Goal: Task Accomplishment & Management: Use online tool/utility

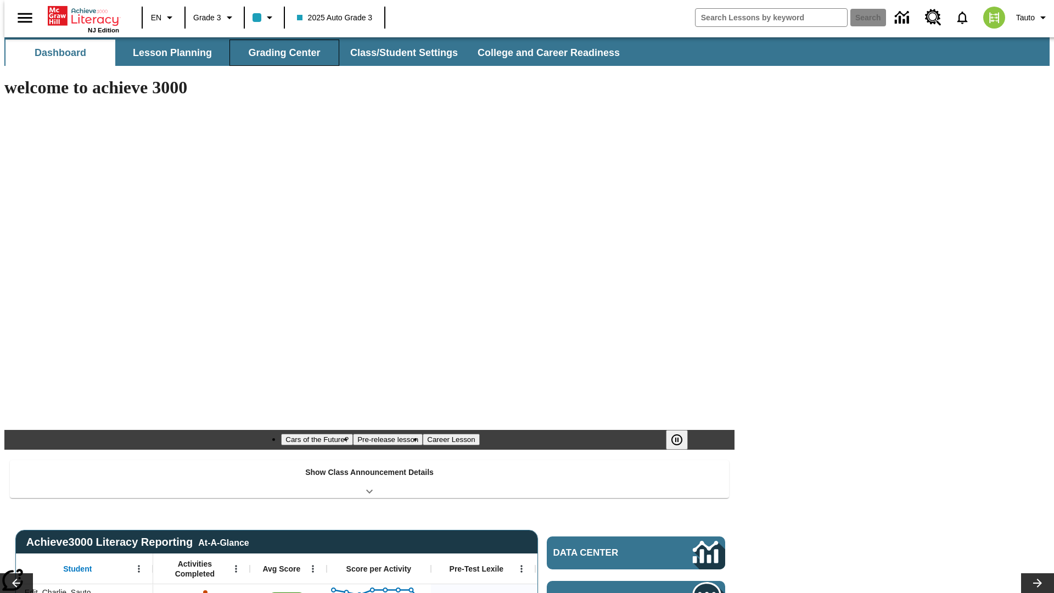
click at [280, 53] on button "Grading Center" at bounding box center [285, 53] width 110 height 26
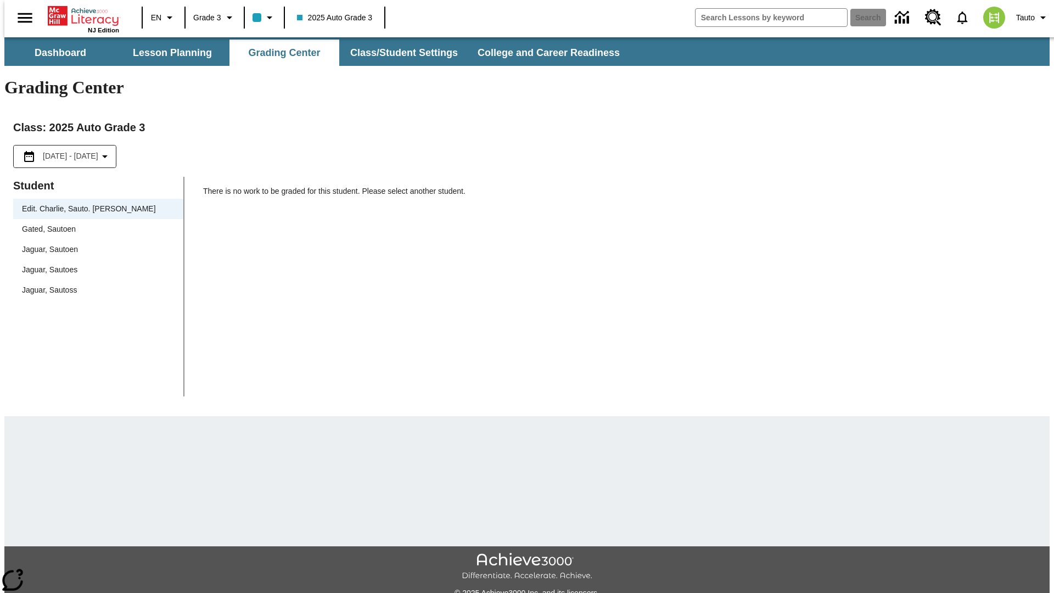
click at [94, 244] on span "Jaguar, Sautoen" at bounding box center [98, 250] width 153 height 12
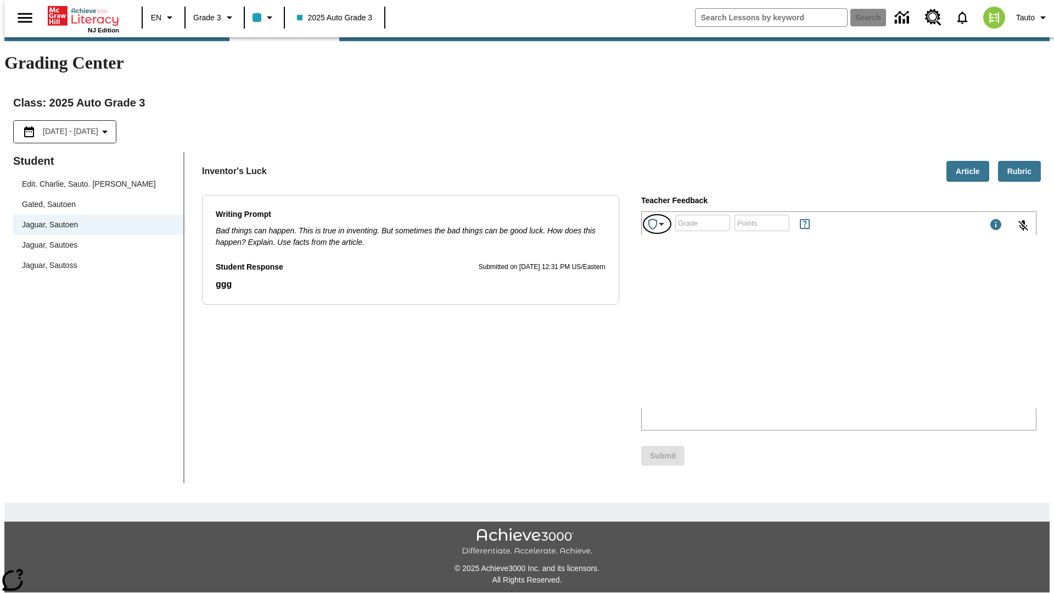
click at [658, 217] on icon "Achievements" at bounding box center [661, 223] width 13 height 13
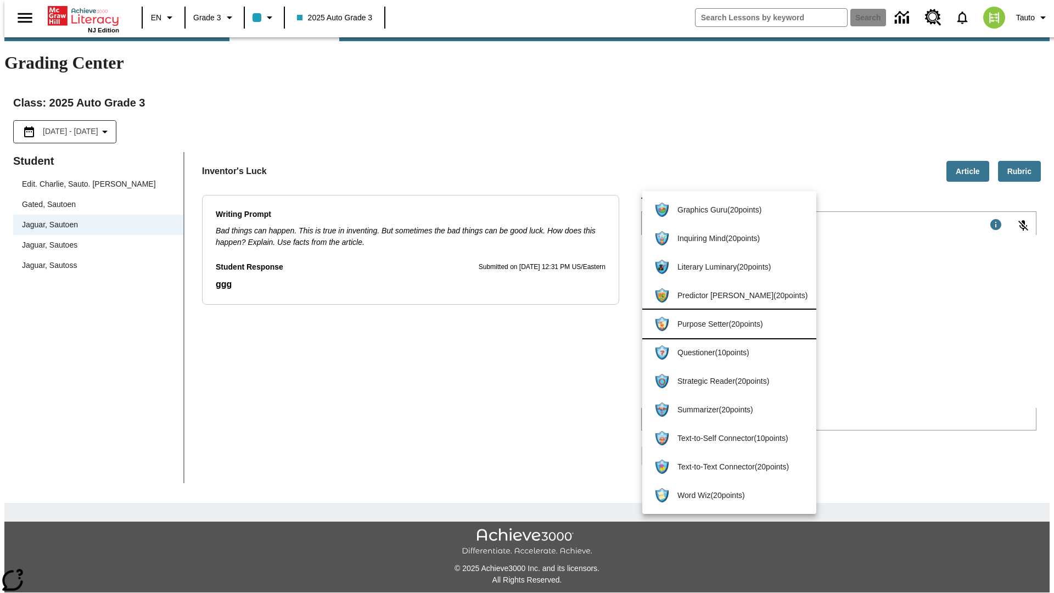
click at [724, 324] on span "Purpose Setter ( 20 points )" at bounding box center [743, 324] width 130 height 12
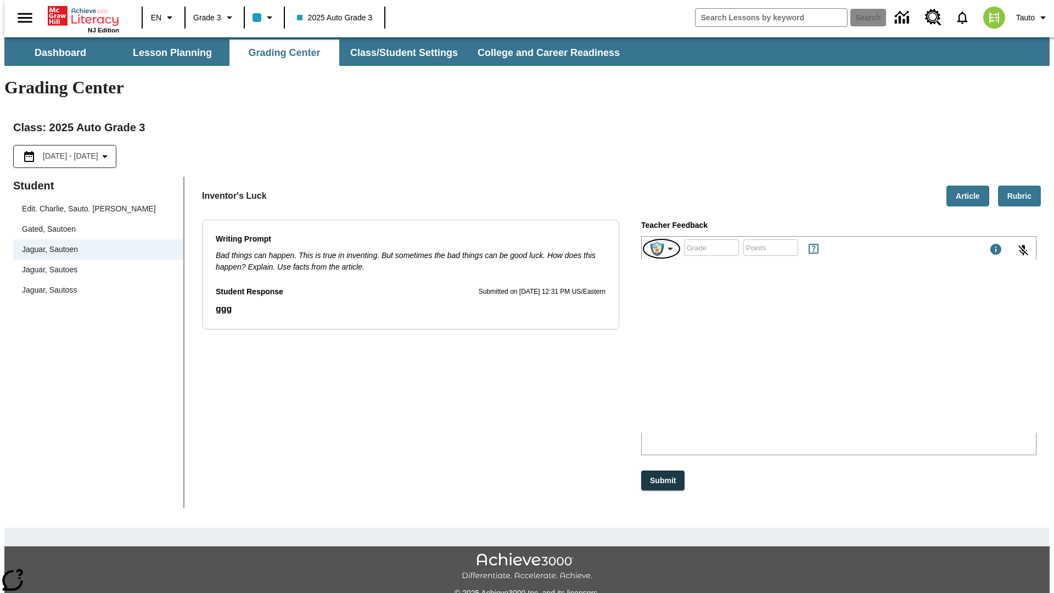
click at [662, 242] on img "Purpose Setter" at bounding box center [657, 249] width 13 height 14
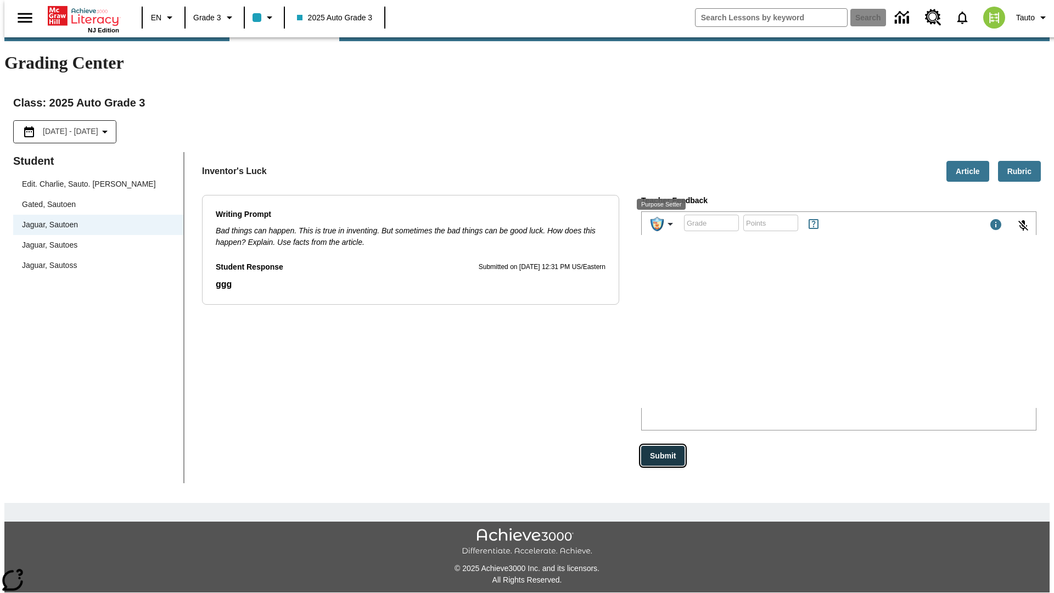
click at [664, 446] on button "Submit" at bounding box center [662, 456] width 43 height 20
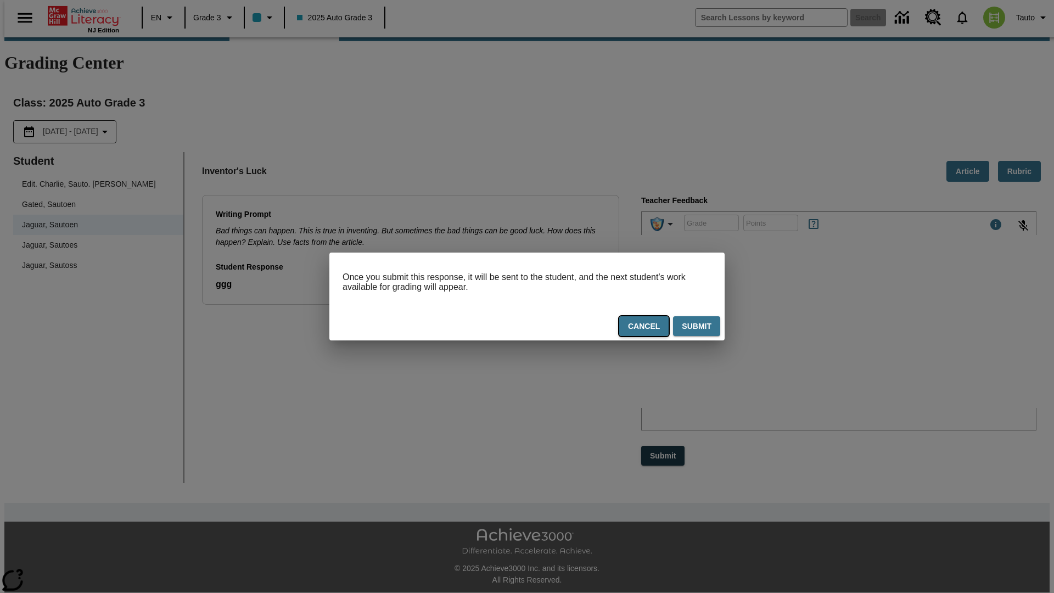
click at [645, 328] on button "Cancel" at bounding box center [643, 326] width 49 height 20
